Goal: Download file/media

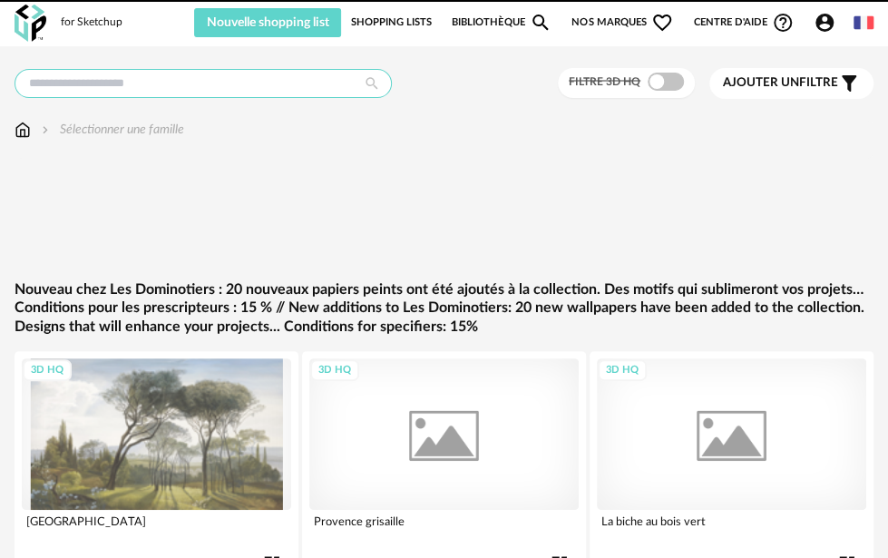
click at [156, 85] on input "text" at bounding box center [203, 83] width 377 height 29
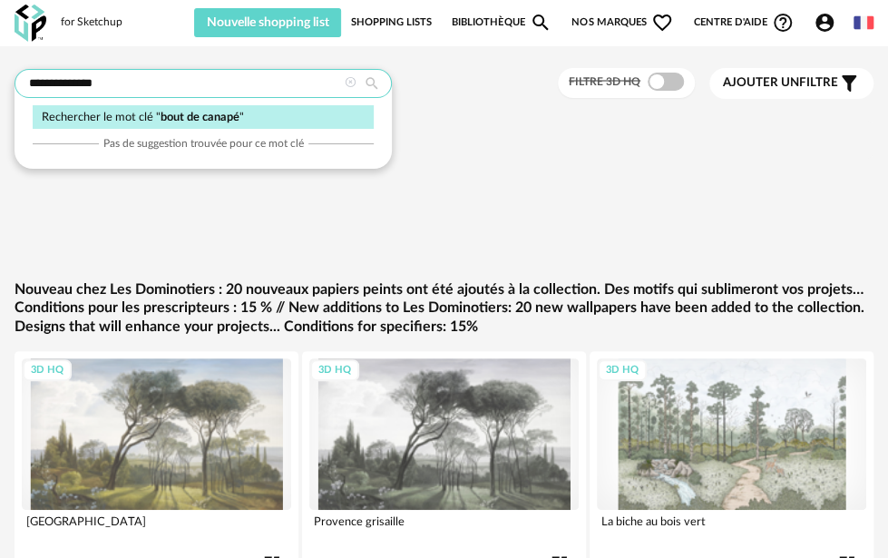
type input "**********"
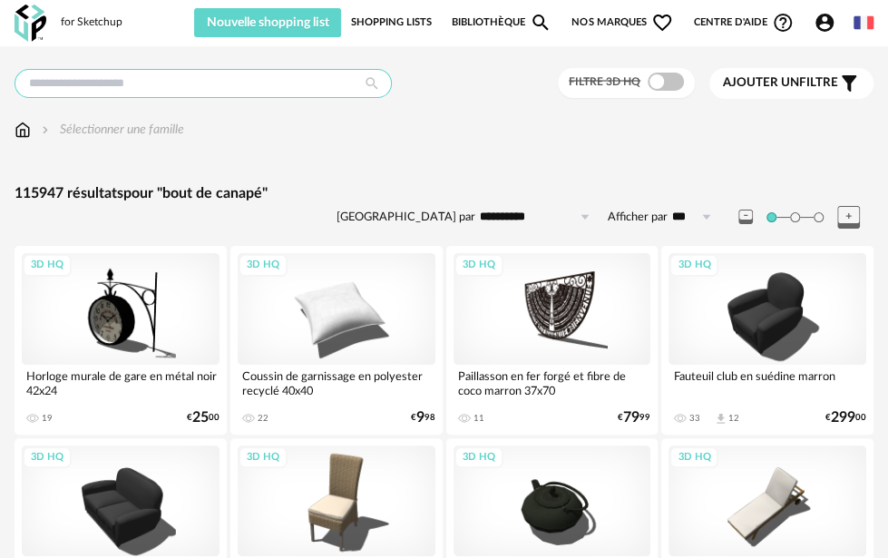
type input "**********"
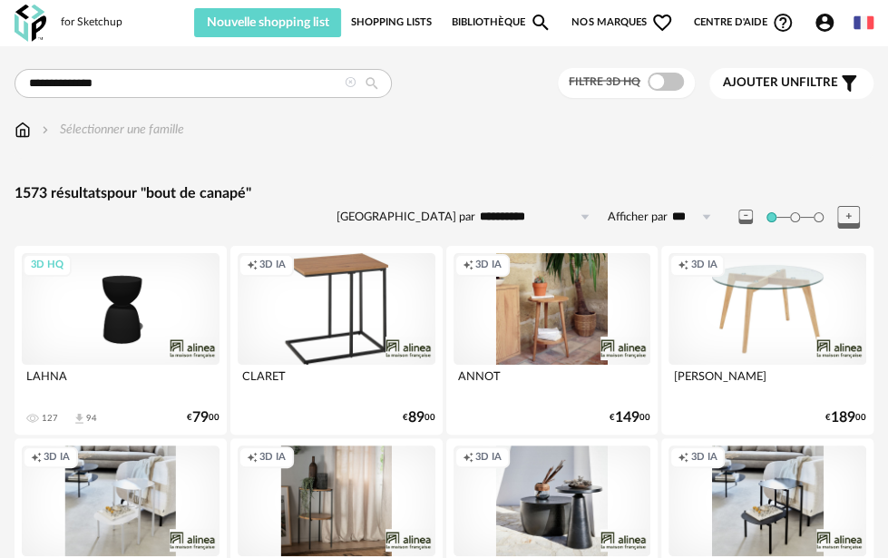
click at [174, 312] on div "3D HQ" at bounding box center [121, 308] width 198 height 111
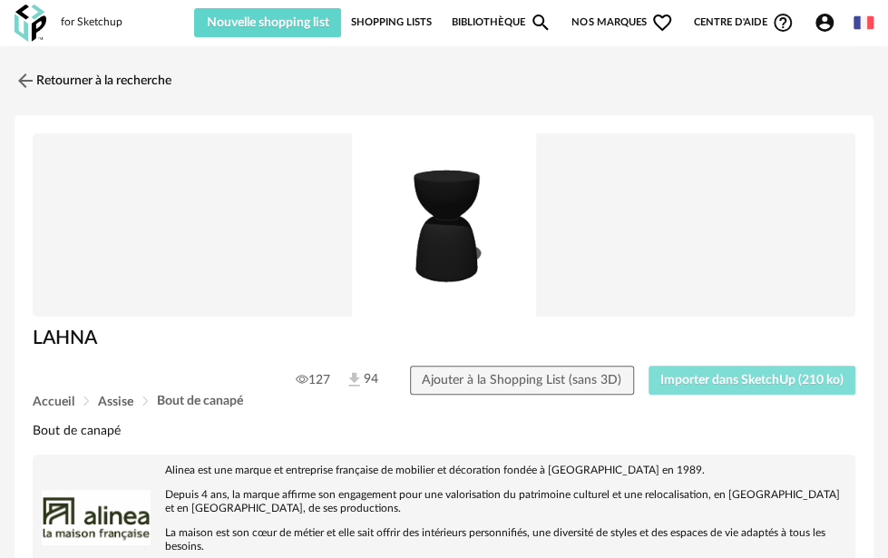
click at [731, 374] on span "Importer dans SketchUp (210 ko)" at bounding box center [751, 380] width 183 height 13
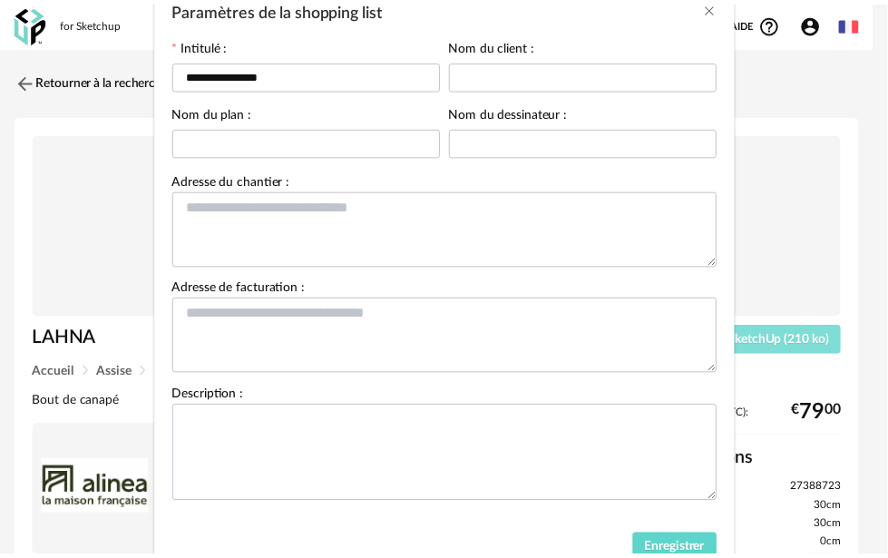
scroll to position [173, 0]
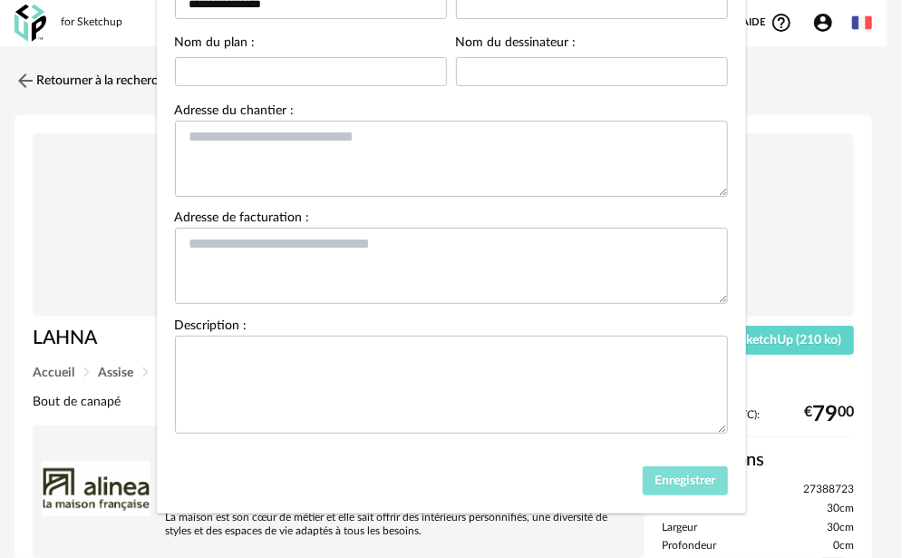
click at [657, 472] on button "Enregistrer" at bounding box center [685, 480] width 85 height 29
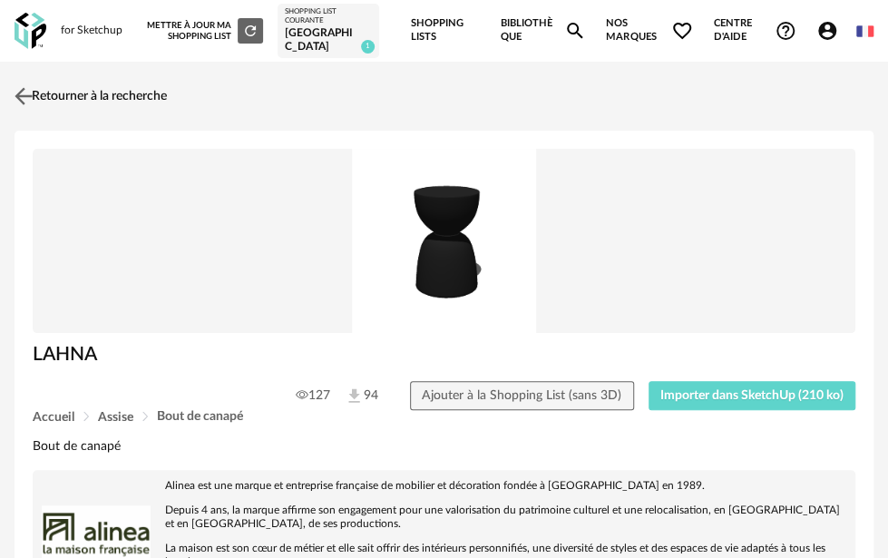
click at [148, 90] on link "Retourner à la recherche" at bounding box center [88, 96] width 157 height 40
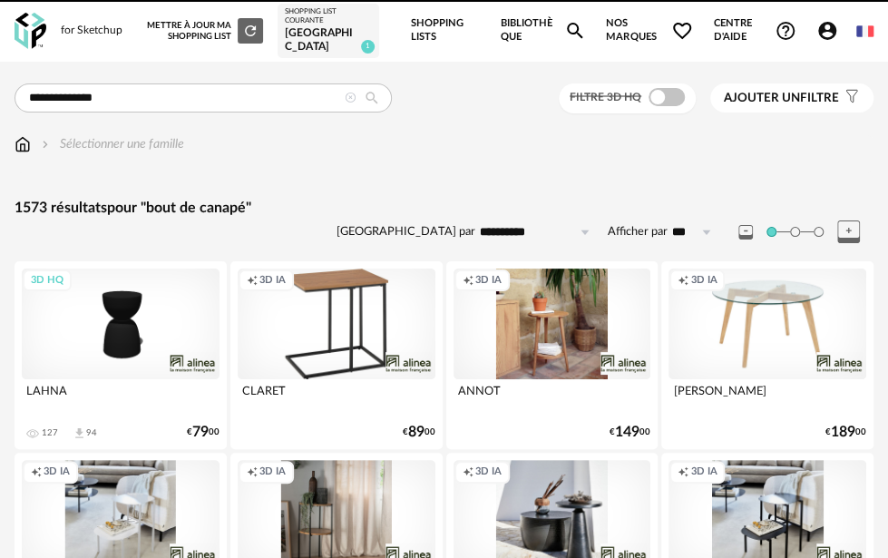
scroll to position [363, 0]
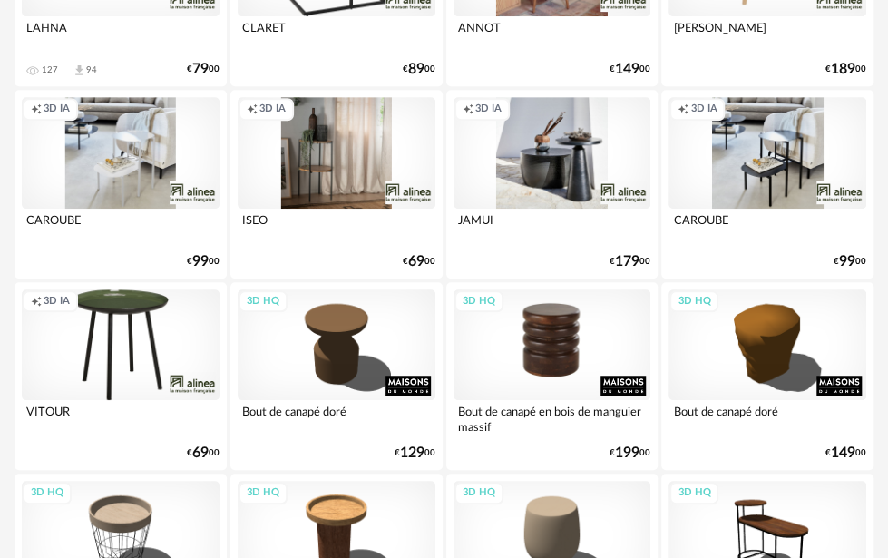
click at [568, 357] on div "3D HQ" at bounding box center [552, 344] width 198 height 111
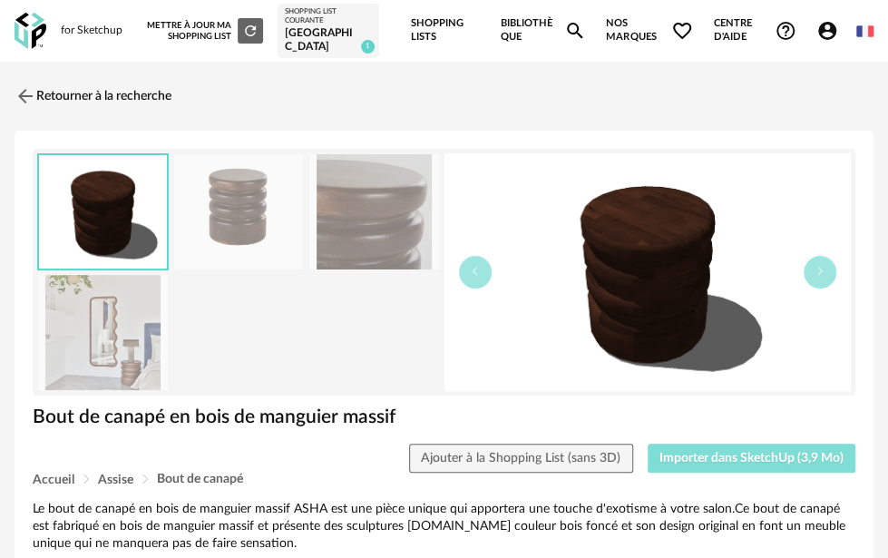
click at [713, 443] on button "Importer dans SketchUp (3,9 Mo)" at bounding box center [751, 457] width 209 height 29
